Goal: Task Accomplishment & Management: Complete application form

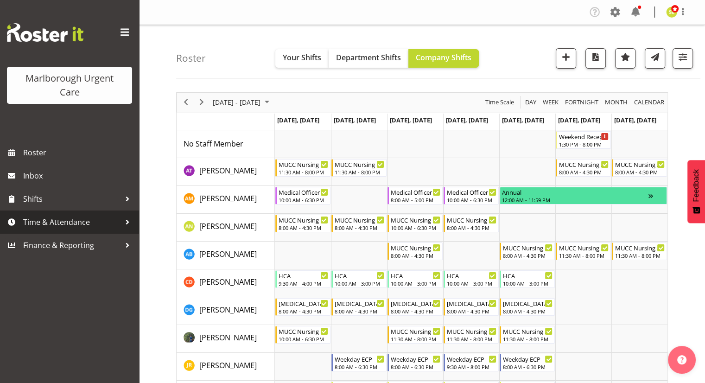
click at [121, 223] on div at bounding box center [128, 222] width 14 height 14
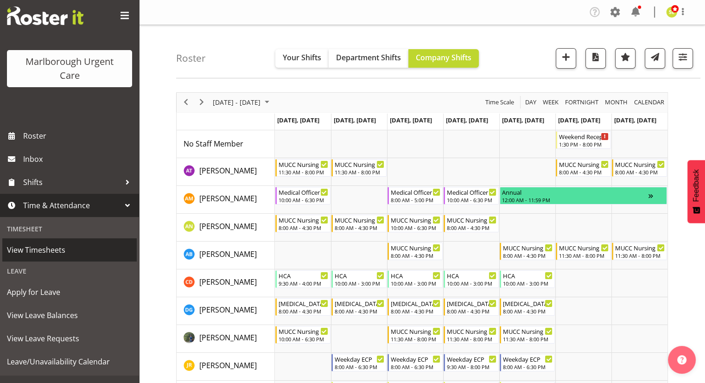
scroll to position [32, 0]
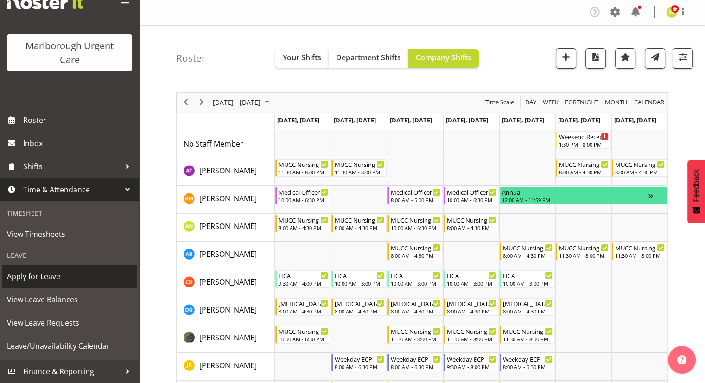
click at [69, 279] on span "Apply for Leave" at bounding box center [69, 276] width 125 height 14
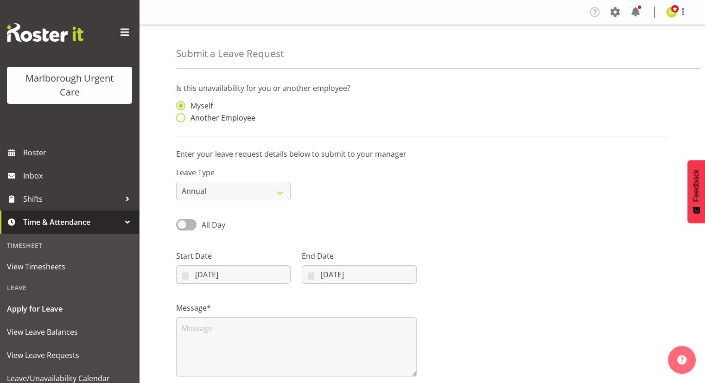
click at [230, 121] on span "Another Employee" at bounding box center [220, 117] width 70 height 9
click at [182, 121] on input "Another Employee" at bounding box center [179, 118] width 6 height 6
radio input "true"
click at [343, 109] on input "text" at bounding box center [359, 110] width 115 height 19
click at [342, 134] on span "[PERSON_NAME]" at bounding box center [337, 133] width 57 height 10
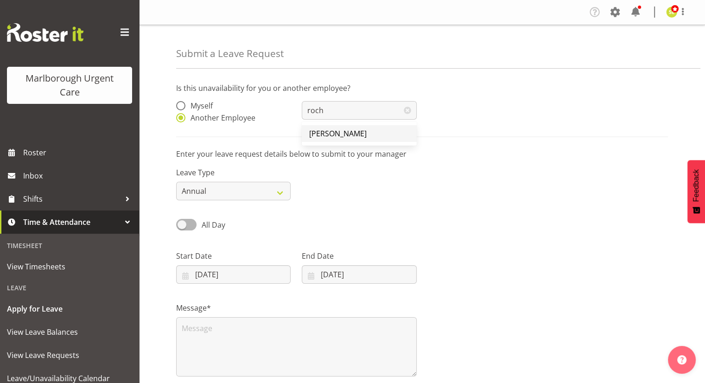
type input "[PERSON_NAME]"
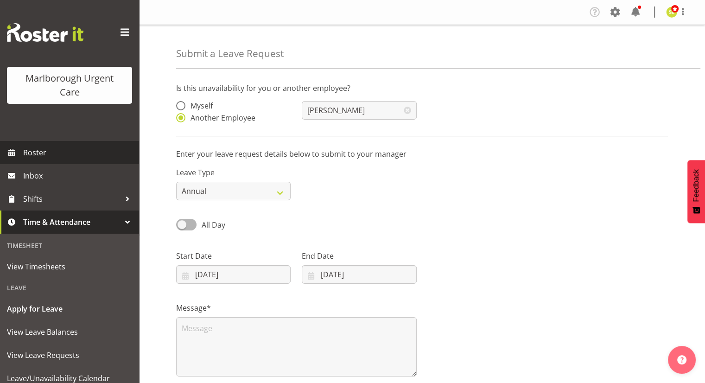
click at [58, 145] on link "Roster" at bounding box center [69, 152] width 139 height 23
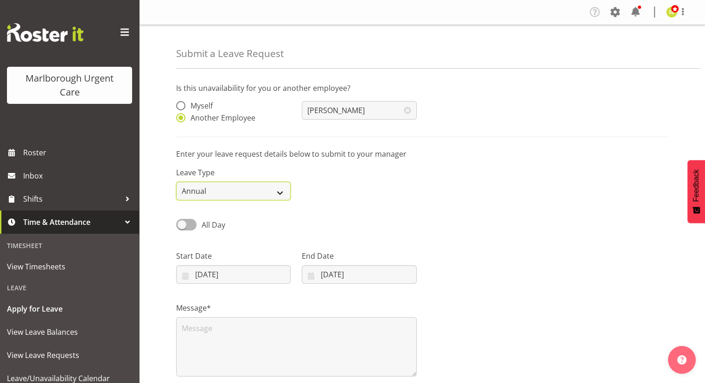
click at [247, 192] on select "Annual Sick Leave Without Pay Bereavement Domestic Violence Parental Jury Servi…" at bounding box center [233, 191] width 115 height 19
select select "Sick"
click at [176, 182] on select "Annual Sick Leave Without Pay Bereavement Domestic Violence Parental Jury Servi…" at bounding box center [233, 191] width 115 height 19
click at [309, 214] on div "All Day Single Day" at bounding box center [422, 222] width 503 height 32
click at [191, 226] on span at bounding box center [186, 225] width 20 height 12
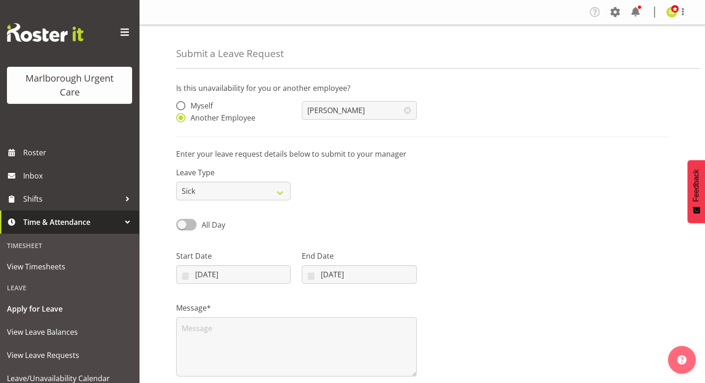
click at [182, 226] on input "All Day" at bounding box center [179, 225] width 6 height 6
checkbox input "true"
click at [221, 275] on input "02/10/2025" at bounding box center [233, 274] width 115 height 19
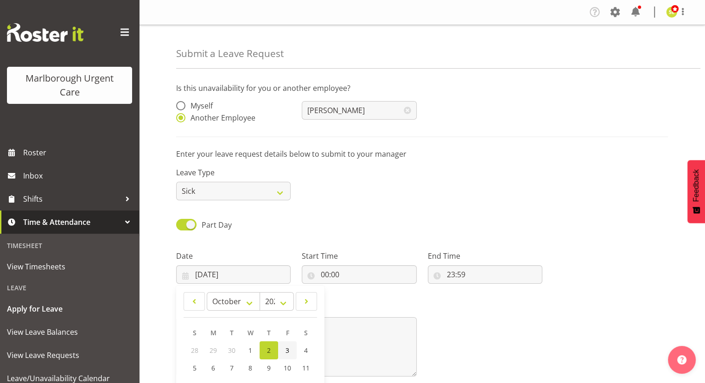
click at [285, 348] on link "3" at bounding box center [287, 350] width 19 height 18
type input "03/10/2025"
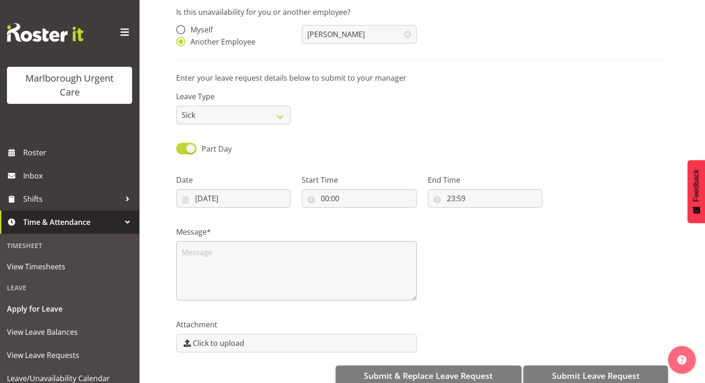
scroll to position [93, 0]
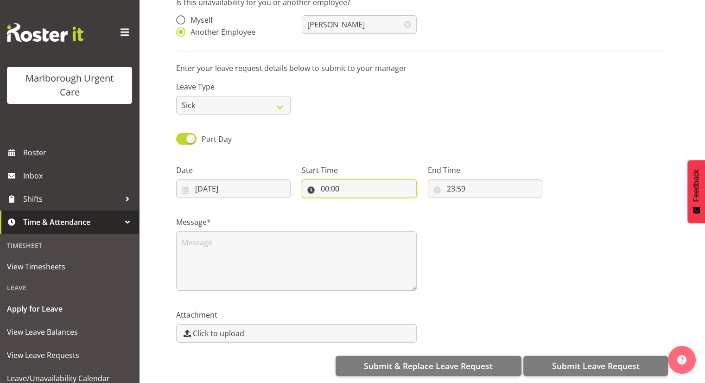
click at [333, 188] on input "00:00" at bounding box center [359, 188] width 115 height 19
click at [545, 214] on div "Message*" at bounding box center [422, 250] width 503 height 93
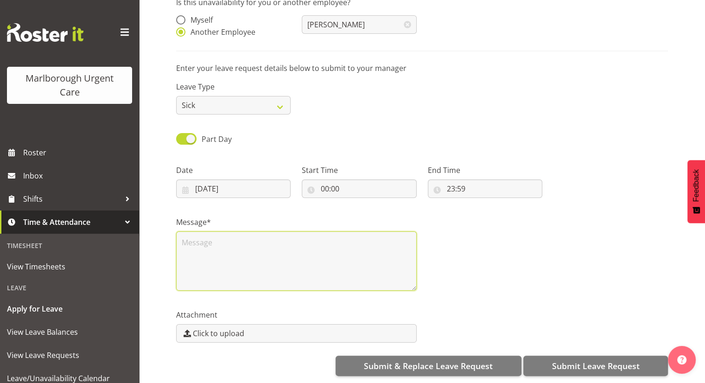
click at [289, 242] on textarea at bounding box center [296, 260] width 241 height 59
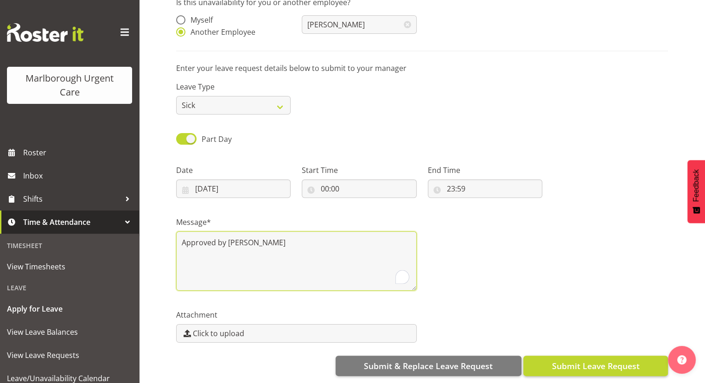
type textarea "Approved by Beth"
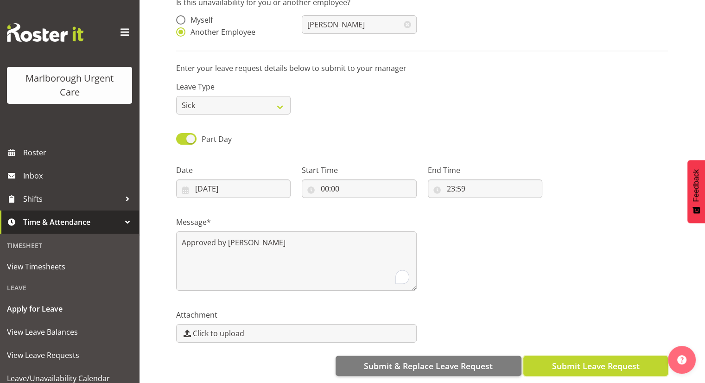
click at [576, 360] on span "Submit Leave Request" at bounding box center [596, 366] width 88 height 12
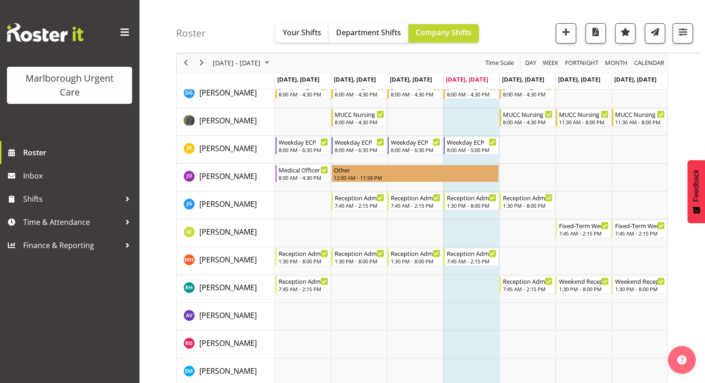
scroll to position [232, 0]
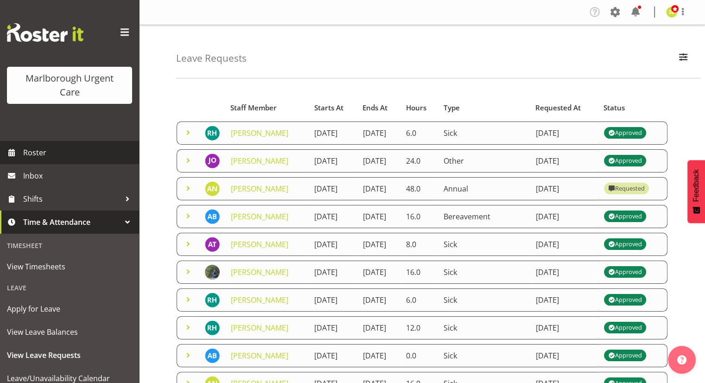
click at [40, 152] on span "Roster" at bounding box center [78, 153] width 111 height 14
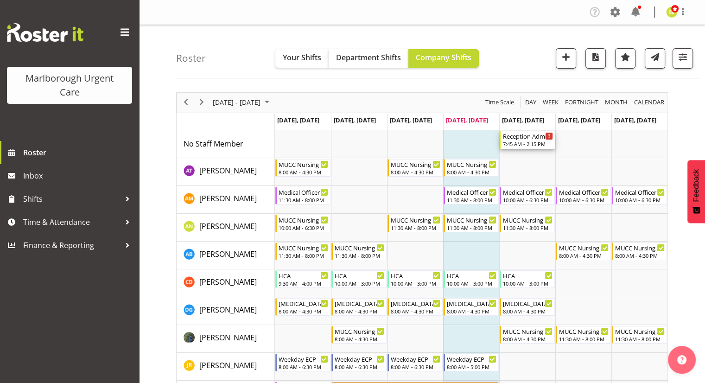
click at [517, 144] on div "7:45 AM - 2:15 PM" at bounding box center [528, 143] width 50 height 7
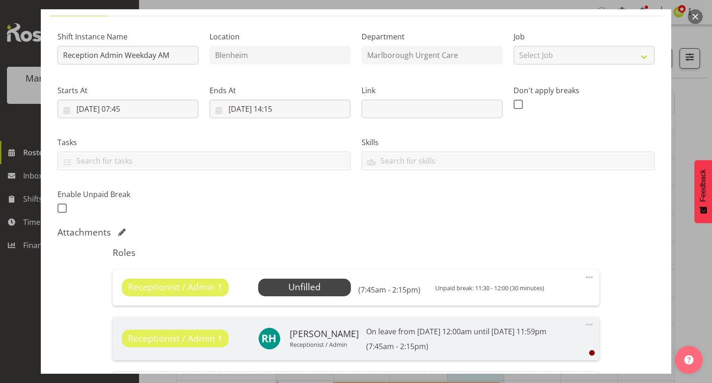
scroll to position [93, 0]
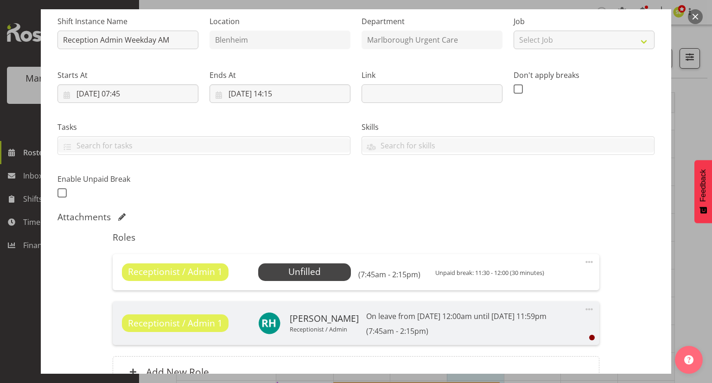
click at [584, 262] on span at bounding box center [589, 261] width 11 height 11
click at [539, 279] on link "Edit" at bounding box center [550, 282] width 89 height 17
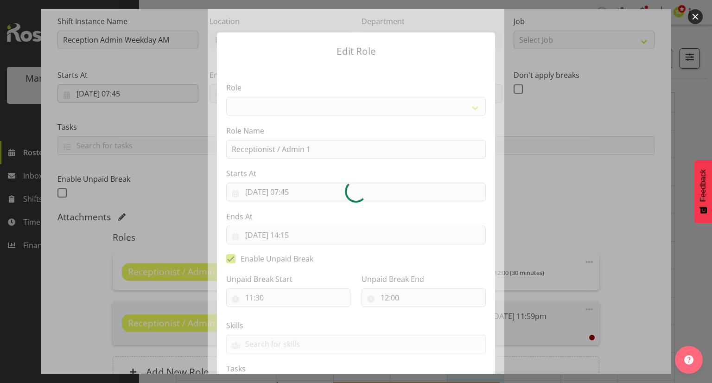
select select "1558"
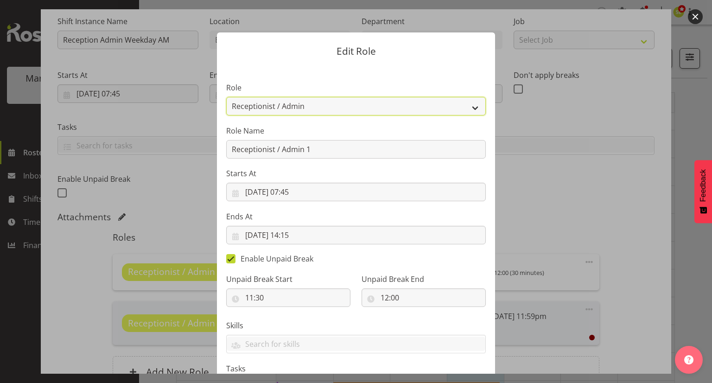
click at [351, 113] on select "Casual Registered Nurse Casual Weekday Medical Officer Casual Weekday Reception…" at bounding box center [356, 106] width 260 height 19
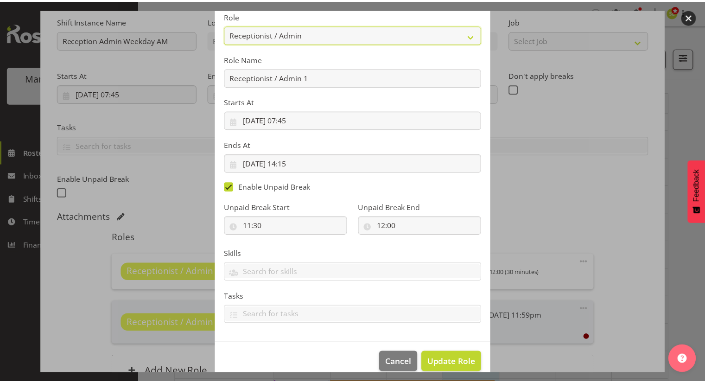
scroll to position [85, 0]
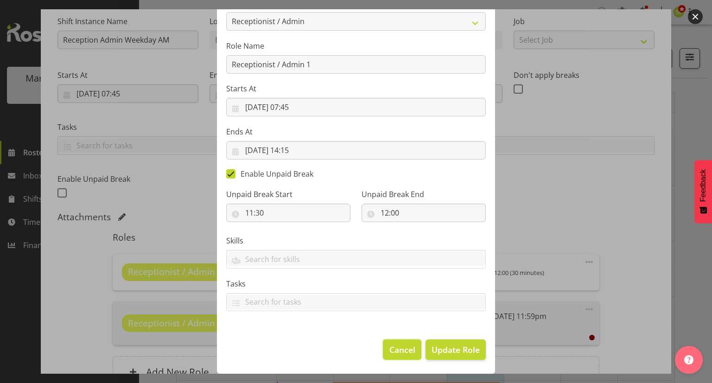
click at [397, 344] on span "Cancel" at bounding box center [402, 350] width 26 height 12
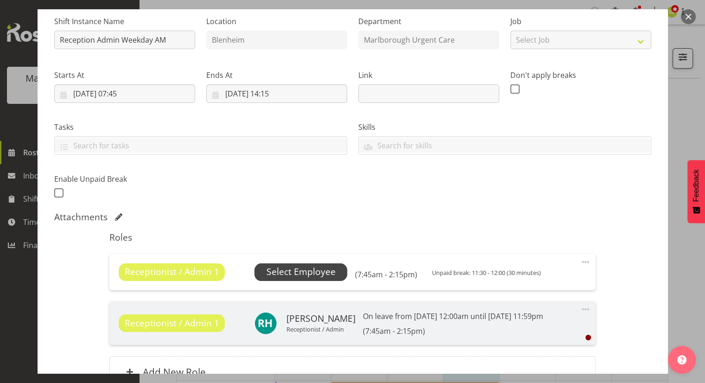
click at [315, 274] on span "Select Employee" at bounding box center [301, 271] width 69 height 13
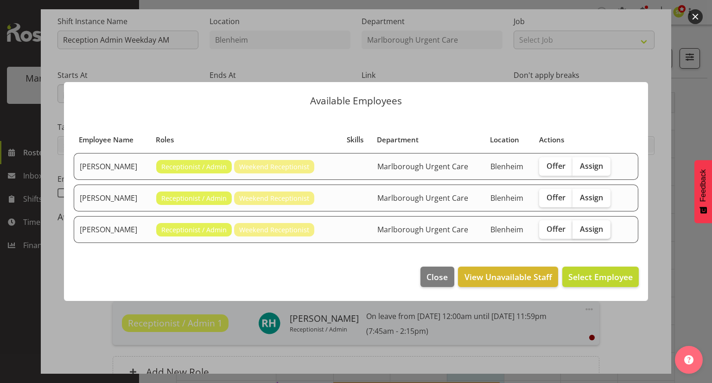
click at [596, 231] on span "Assign" at bounding box center [591, 228] width 23 height 9
click at [579, 231] on input "Assign" at bounding box center [576, 229] width 6 height 6
checkbox input "true"
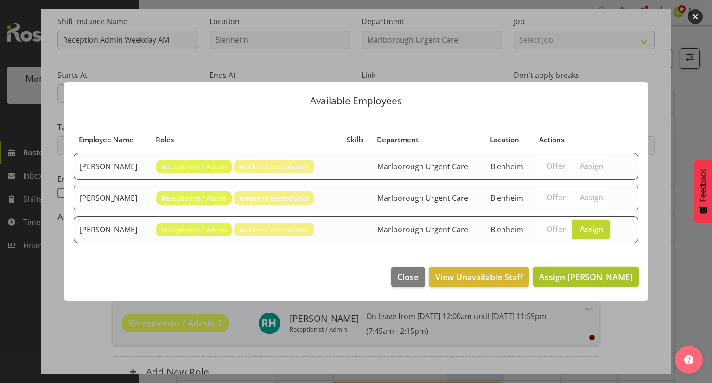
drag, startPoint x: 593, startPoint y: 274, endPoint x: 587, endPoint y: 274, distance: 5.6
click at [593, 274] on span "Assign Megan Gander" at bounding box center [586, 276] width 94 height 11
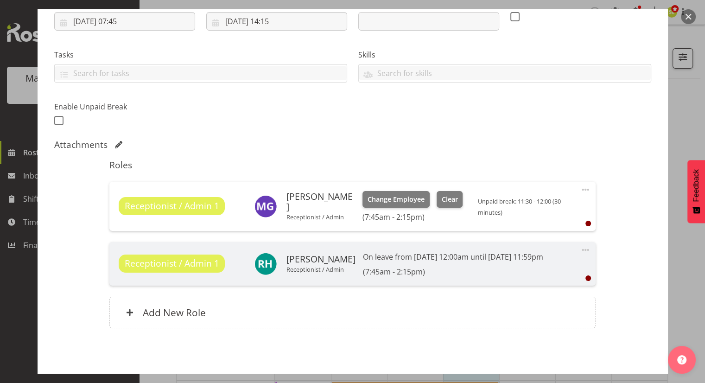
scroll to position [202, 0]
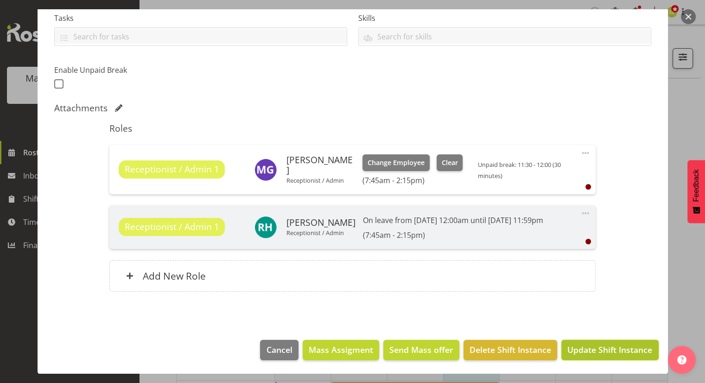
click at [594, 353] on span "Update Shift Instance" at bounding box center [609, 350] width 85 height 12
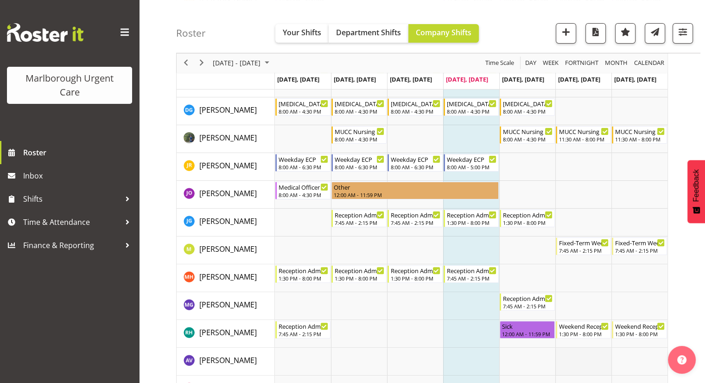
scroll to position [185, 0]
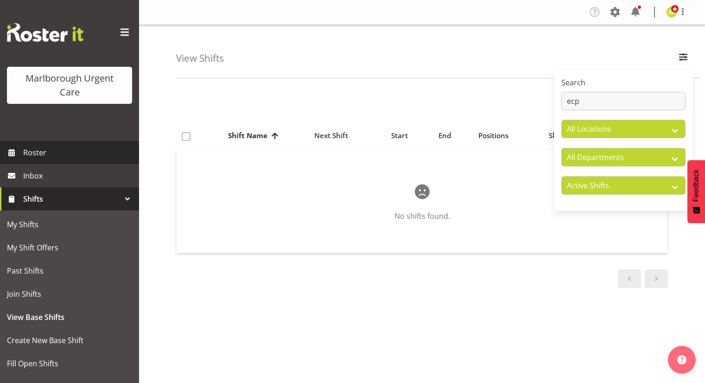
click at [87, 153] on span "Roster" at bounding box center [78, 153] width 111 height 14
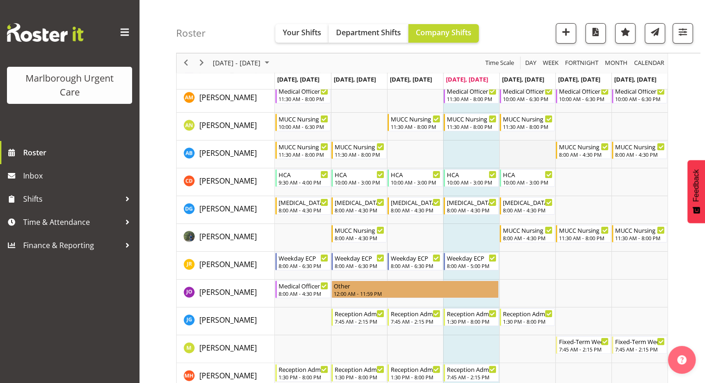
scroll to position [46, 0]
